Goal: Use online tool/utility: Utilize a website feature to perform a specific function

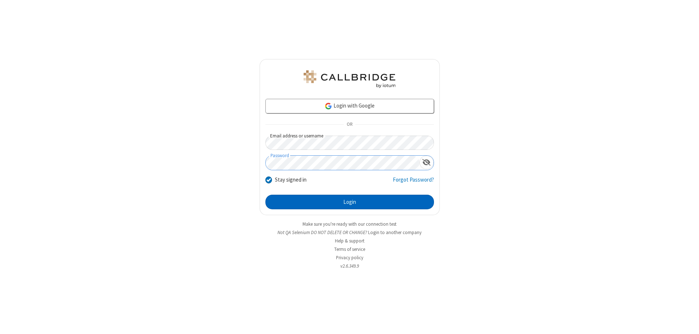
click at [350, 202] on button "Login" at bounding box center [349, 201] width 169 height 15
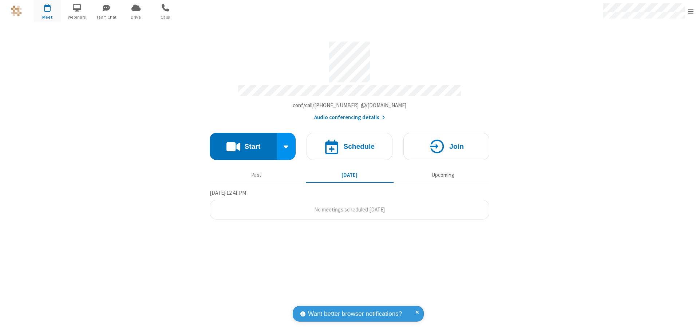
click at [243, 143] on button "Start" at bounding box center [243, 146] width 67 height 27
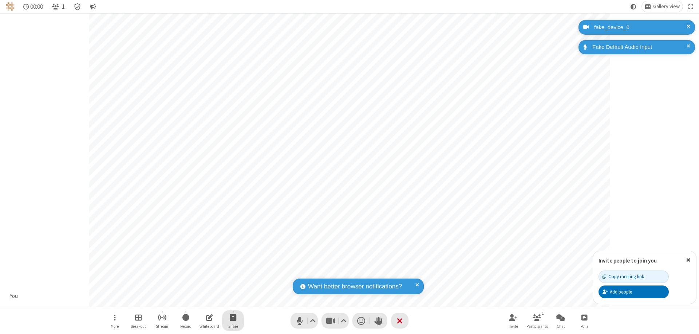
click at [233, 317] on span "Start sharing" at bounding box center [233, 316] width 7 height 9
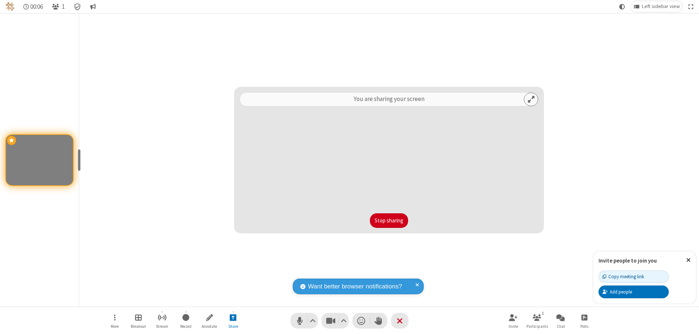
click at [389, 220] on button "Stop sharing" at bounding box center [389, 220] width 38 height 15
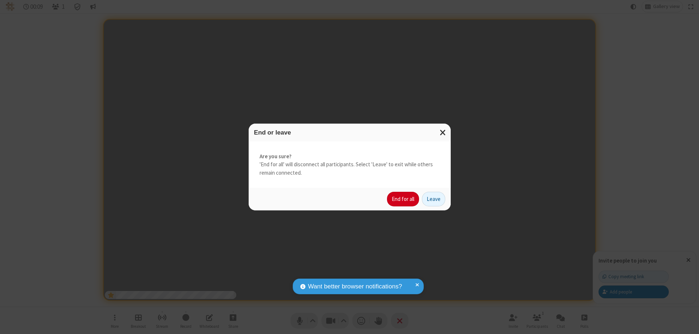
click at [404, 199] on button "End for all" at bounding box center [403, 199] width 32 height 15
